Goal: Information Seeking & Learning: Learn about a topic

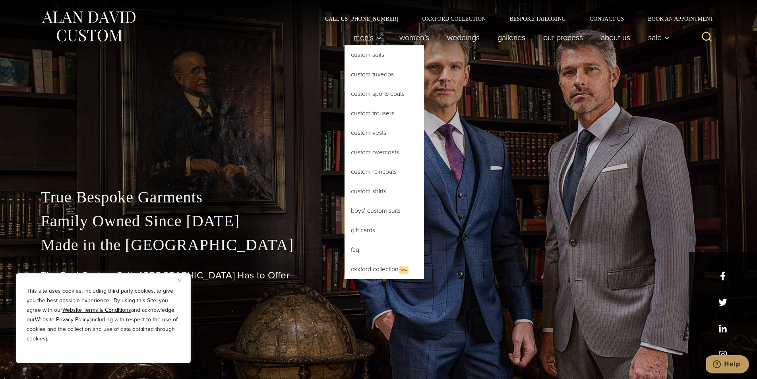
click at [357, 41] on span "Men’s" at bounding box center [368, 37] width 28 height 8
click at [362, 57] on link "Custom Suits" at bounding box center [384, 54] width 79 height 19
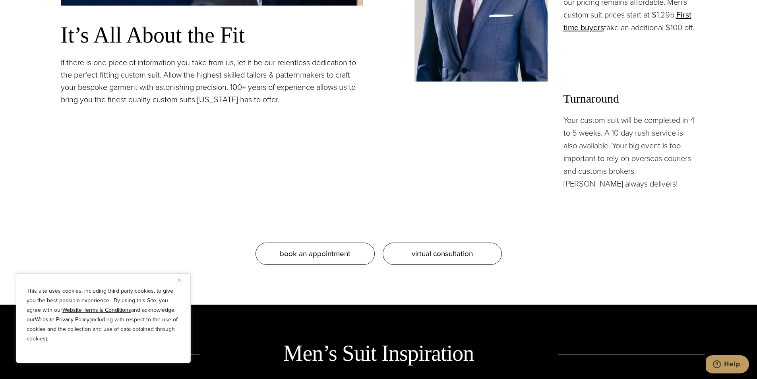
scroll to position [835, 0]
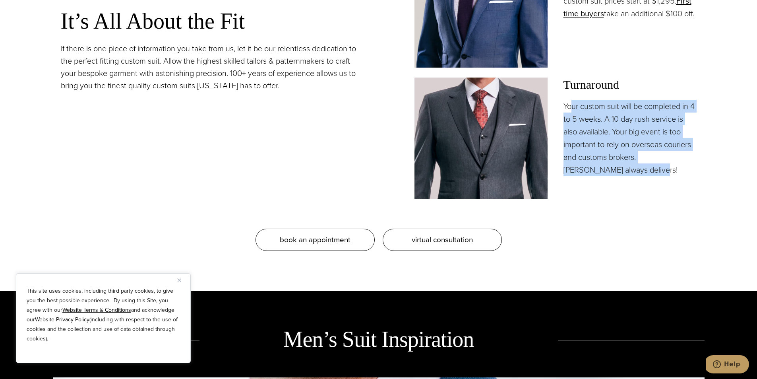
drag, startPoint x: 572, startPoint y: 107, endPoint x: 648, endPoint y: 165, distance: 95.5
click at [648, 165] on p "Your custom suit will be completed in 4 to 5 weeks. A 10 day rush service is al…" at bounding box center [630, 138] width 133 height 76
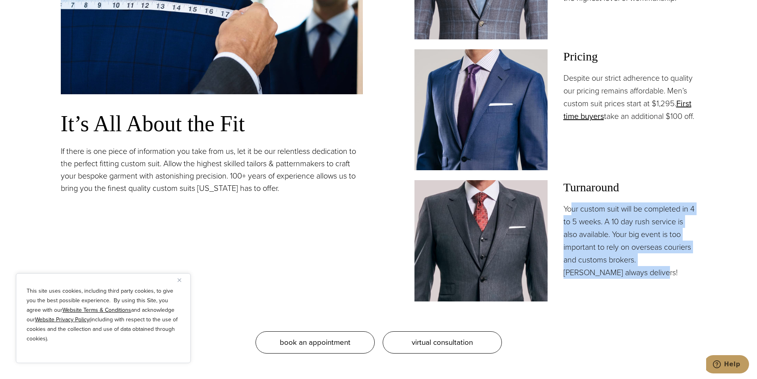
scroll to position [676, 0]
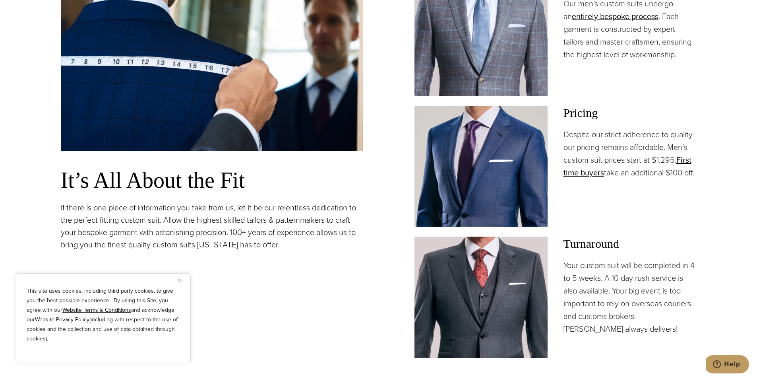
click at [688, 107] on h3 "Pricing" at bounding box center [630, 113] width 133 height 14
drag, startPoint x: 583, startPoint y: 136, endPoint x: 648, endPoint y: 154, distance: 66.9
click at [697, 148] on section "Our Bespoke Suits: Tailored to Perfection It’s All About the Fit If there is on…" at bounding box center [378, 143] width 757 height 612
click at [624, 158] on p "Despite our strict adherence to quality our pricing remains affordable. Men’s c…" at bounding box center [630, 153] width 133 height 51
drag, startPoint x: 589, startPoint y: 164, endPoint x: 694, endPoint y: 190, distance: 108.5
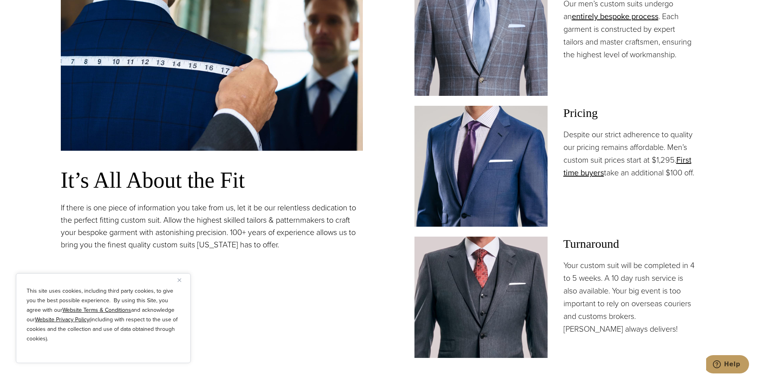
click at [694, 179] on p "Despite our strict adherence to quality our pricing remains affordable. Men’s c…" at bounding box center [630, 153] width 133 height 51
click at [676, 179] on p "Despite our strict adherence to quality our pricing remains affordable. Men’s c…" at bounding box center [630, 153] width 133 height 51
click at [604, 148] on p "Despite our strict adherence to quality our pricing remains affordable. Men’s c…" at bounding box center [630, 153] width 133 height 51
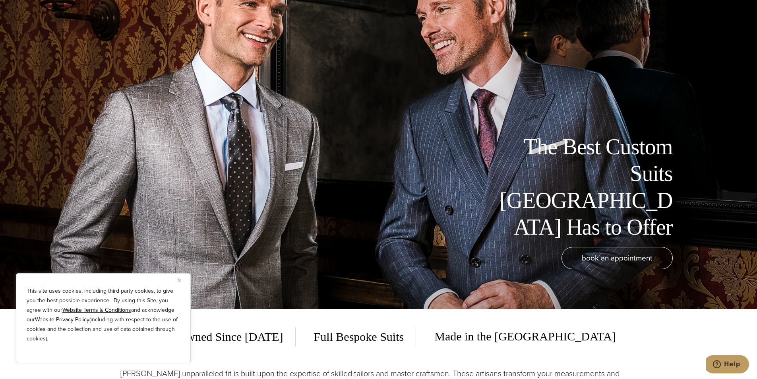
scroll to position [0, 0]
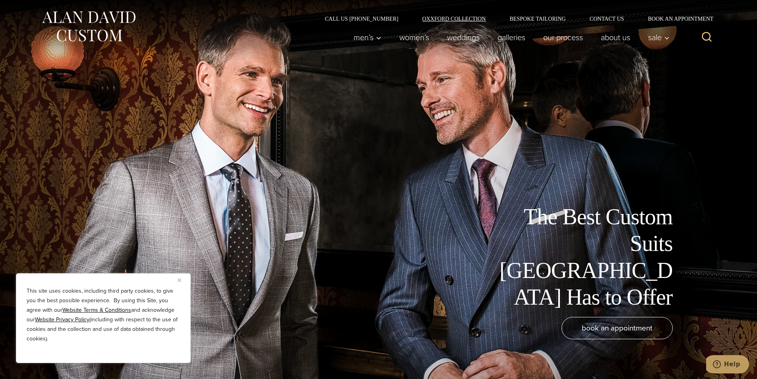
click at [439, 21] on link "Oxxford Collection" at bounding box center [453, 19] width 87 height 6
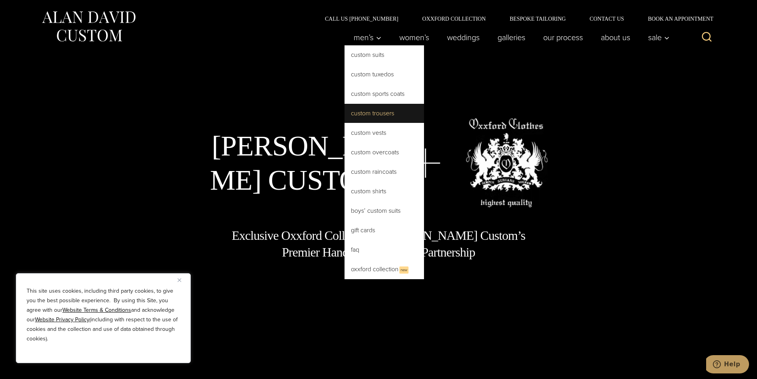
click at [395, 111] on link "Custom Trousers" at bounding box center [384, 113] width 79 height 19
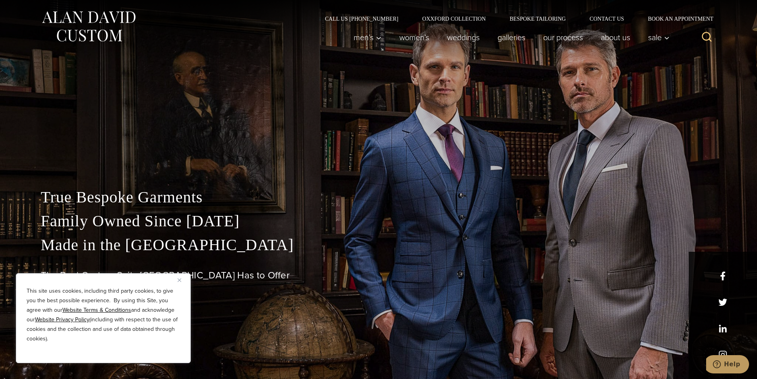
click at [177, 278] on div "This site uses cookies, including third party cookies, to give you the best pos…" at bounding box center [103, 318] width 175 height 90
click at [178, 282] on button "Close" at bounding box center [183, 280] width 10 height 10
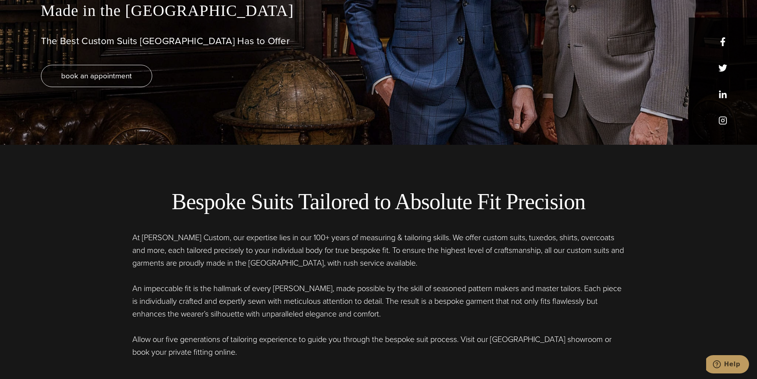
scroll to position [238, 0]
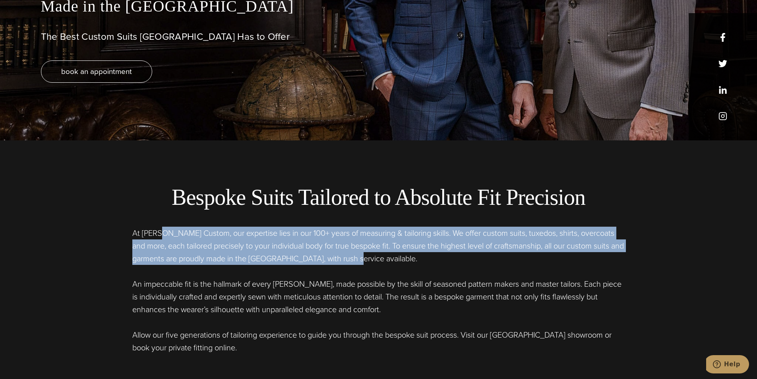
drag, startPoint x: 160, startPoint y: 232, endPoint x: 384, endPoint y: 261, distance: 226.4
click at [374, 263] on p "At [PERSON_NAME] Custom, our expertise lies in our 100+ years of measuring & ta…" at bounding box center [378, 246] width 493 height 38
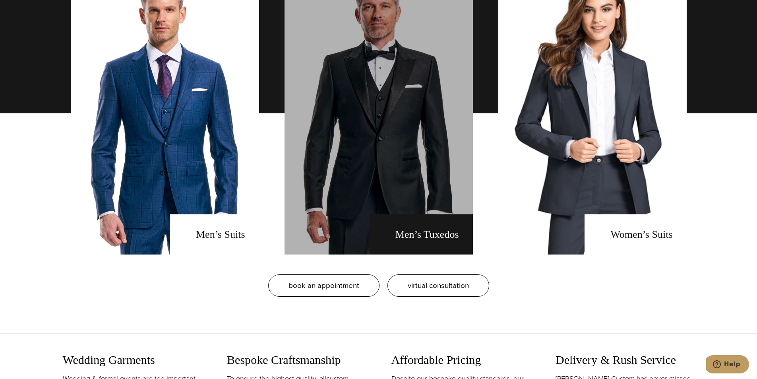
scroll to position [636, 0]
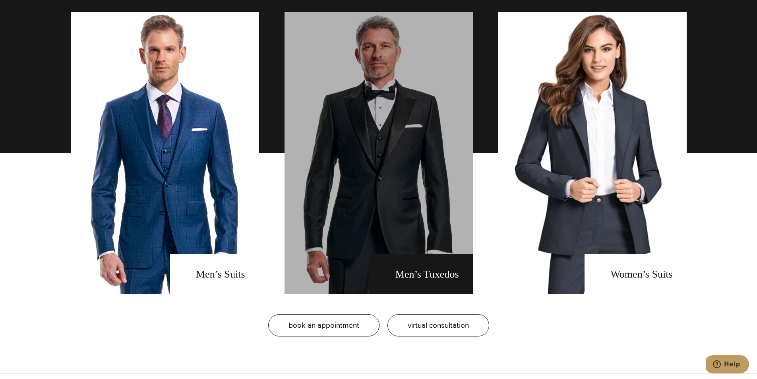
click at [401, 203] on link "men's tuxedos" at bounding box center [379, 153] width 188 height 282
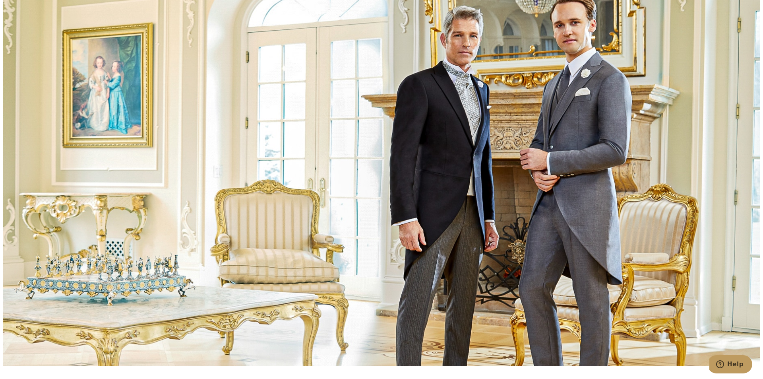
scroll to position [2782, 0]
